Goal: Task Accomplishment & Management: Use online tool/utility

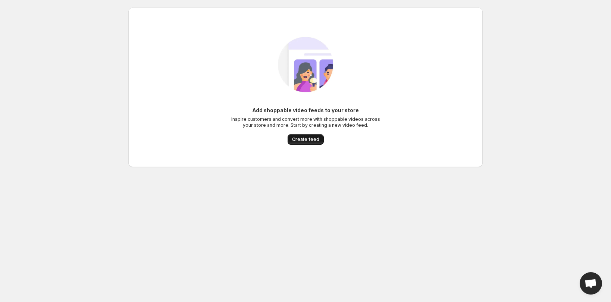
click at [310, 138] on span "Create feed" at bounding box center [305, 140] width 27 height 6
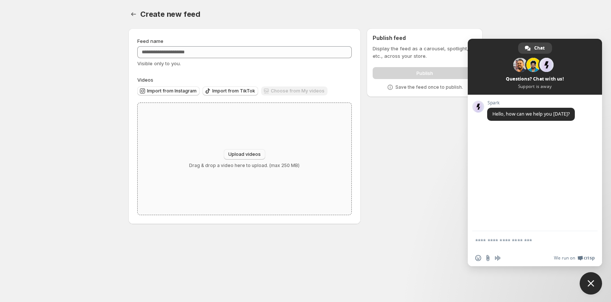
click at [258, 151] on button "Upload videos" at bounding box center [244, 154] width 41 height 10
click at [79, 127] on body "Home Feeds Videos Subscription Settings Create new feed. This page is ready Cre…" at bounding box center [305, 151] width 611 height 302
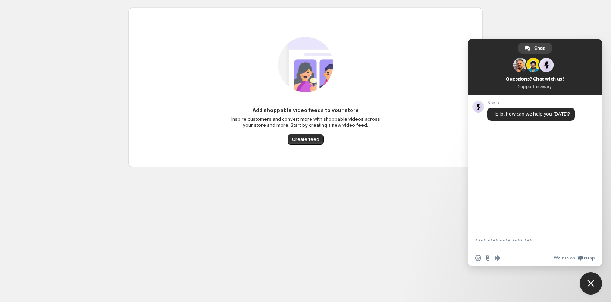
click at [516, 12] on body "Home Feeds Videos Subscription Settings Add shoppable video feeds to your store…" at bounding box center [305, 151] width 611 height 302
click at [589, 279] on span "Close chat" at bounding box center [591, 283] width 22 height 22
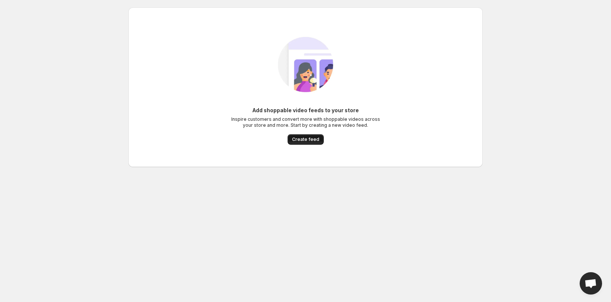
click at [319, 139] on button "Create feed" at bounding box center [306, 139] width 36 height 10
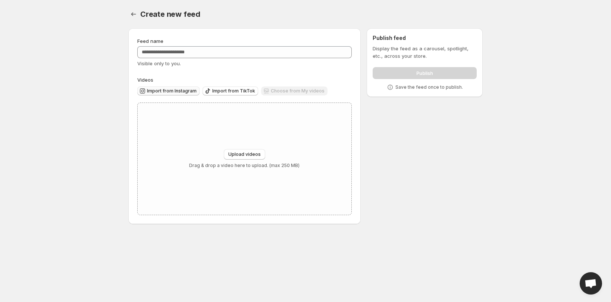
click at [166, 88] on span "Import from Instagram" at bounding box center [172, 91] width 50 height 6
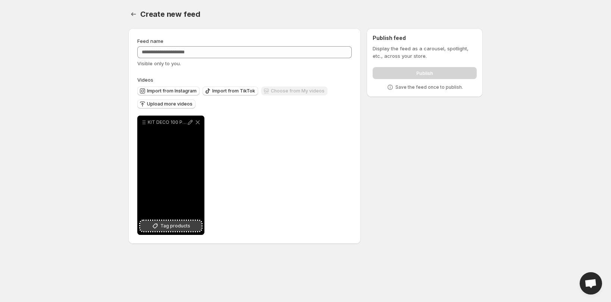
click at [161, 229] on button "Tag products" at bounding box center [170, 226] width 61 height 10
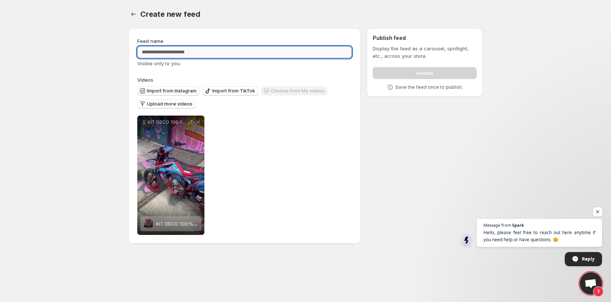
click at [211, 54] on input "Feed name" at bounding box center [244, 52] width 215 height 12
type input "****"
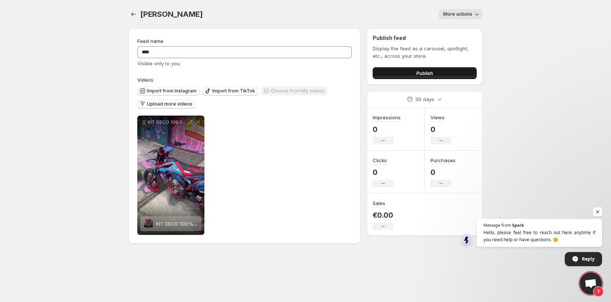
click at [402, 74] on button "Publish" at bounding box center [425, 73] width 104 height 12
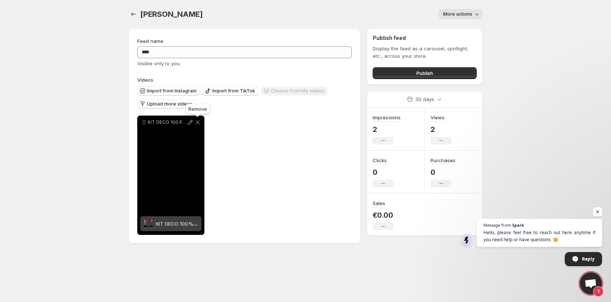
click at [196, 122] on icon at bounding box center [197, 122] width 7 height 7
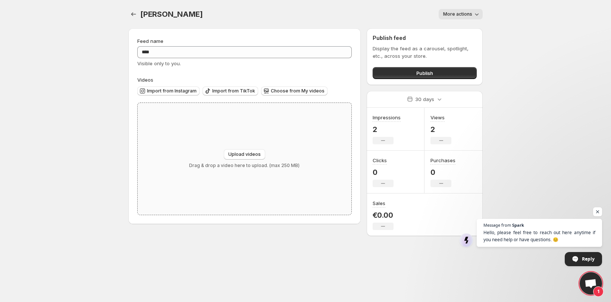
click at [221, 162] on div "Upload videos Drag & drop a video here to upload. (max 250 MB)" at bounding box center [244, 158] width 110 height 19
type input "**********"
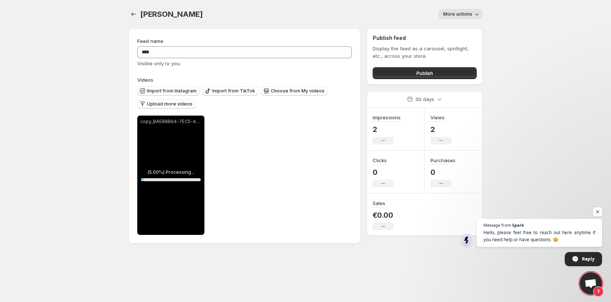
click at [243, 152] on div "**********" at bounding box center [244, 175] width 215 height 119
click at [185, 108] on button "Upload more videos" at bounding box center [166, 104] width 58 height 9
